Goal: Check status: Check status

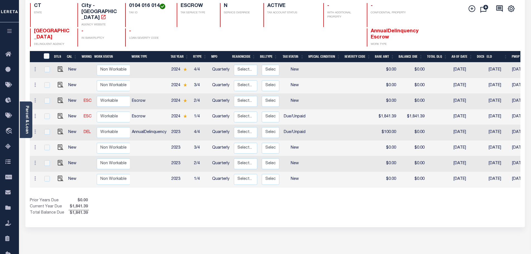
scroll to position [28, 0]
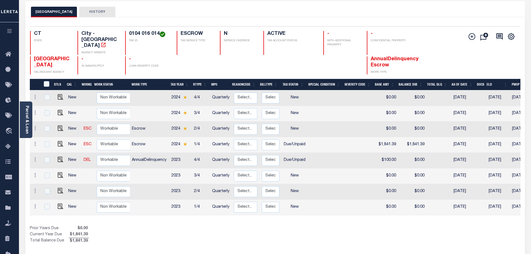
click at [84, 13] on button "HISTORY" at bounding box center [97, 12] width 36 height 11
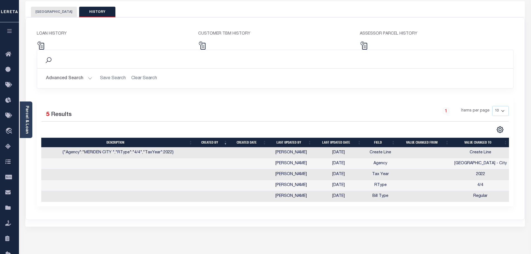
click at [55, 13] on button "[GEOGRAPHIC_DATA]" at bounding box center [54, 12] width 46 height 11
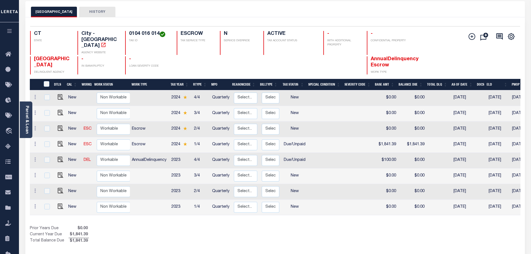
drag, startPoint x: 406, startPoint y: 211, endPoint x: 499, endPoint y: 213, distance: 93.2
click at [499, 213] on div "DTLS CAL WorkQ Work Status Work Type Tax Year RType MPO ReasonCode BillType Tax…" at bounding box center [275, 161] width 491 height 165
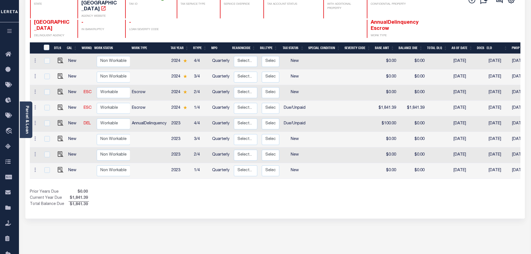
scroll to position [7, 0]
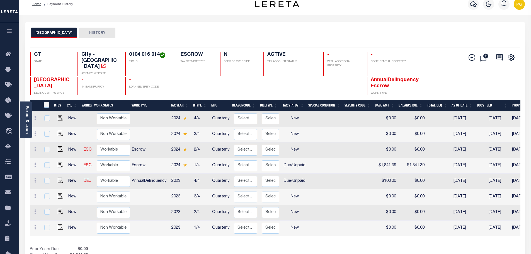
click at [93, 34] on button "HISTORY" at bounding box center [97, 33] width 36 height 11
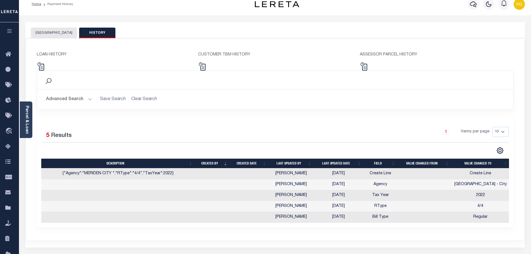
click at [38, 32] on button "[GEOGRAPHIC_DATA]" at bounding box center [54, 33] width 46 height 11
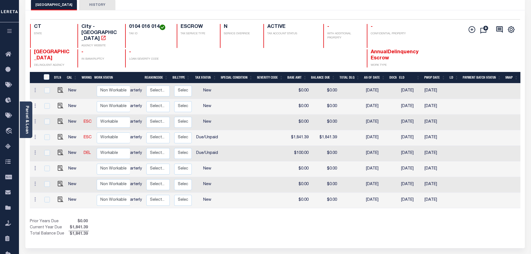
scroll to position [0, 0]
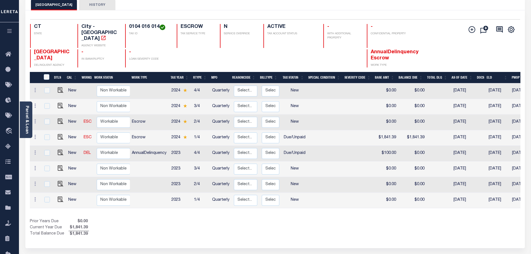
click at [187, 72] on th "Tax Year" at bounding box center [180, 77] width 23 height 11
click at [187, 72] on th "Tax Year" at bounding box center [179, 77] width 23 height 11
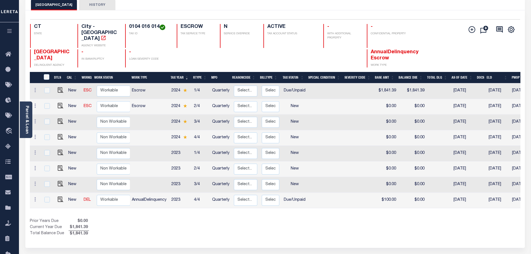
click at [187, 72] on th "Tax Year" at bounding box center [180, 77] width 23 height 11
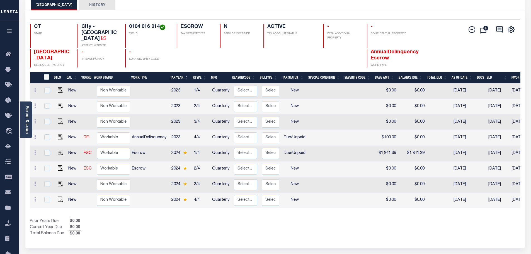
click at [176, 72] on th "Tax Year" at bounding box center [179, 77] width 23 height 11
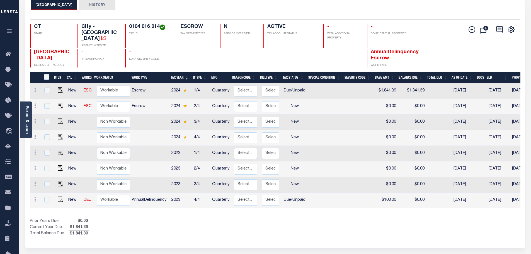
click at [176, 72] on th "Tax Year" at bounding box center [180, 77] width 23 height 11
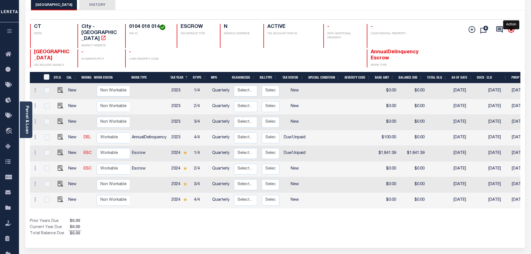
click at [512, 30] on icon "" at bounding box center [511, 29] width 7 height 7
click at [445, 32] on div "Add Installment Line [GEOGRAPHIC_DATA]" at bounding box center [480, 46] width 82 height 44
click at [187, 72] on th "Tax Year" at bounding box center [179, 77] width 23 height 11
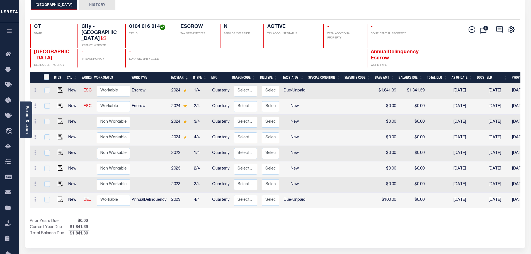
click at [187, 72] on th "Tax Year" at bounding box center [180, 77] width 23 height 11
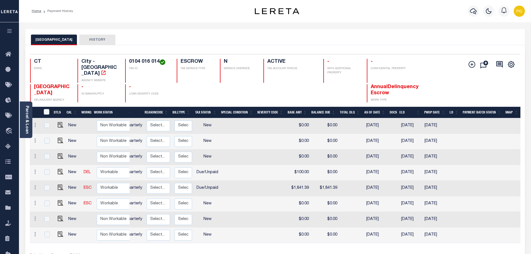
click at [85, 37] on button "HISTORY" at bounding box center [97, 40] width 36 height 11
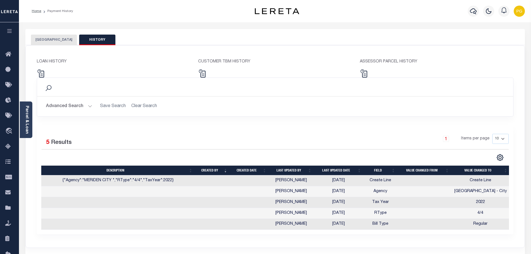
click at [57, 41] on button "[GEOGRAPHIC_DATA]" at bounding box center [54, 40] width 46 height 11
